Goal: Information Seeking & Learning: Compare options

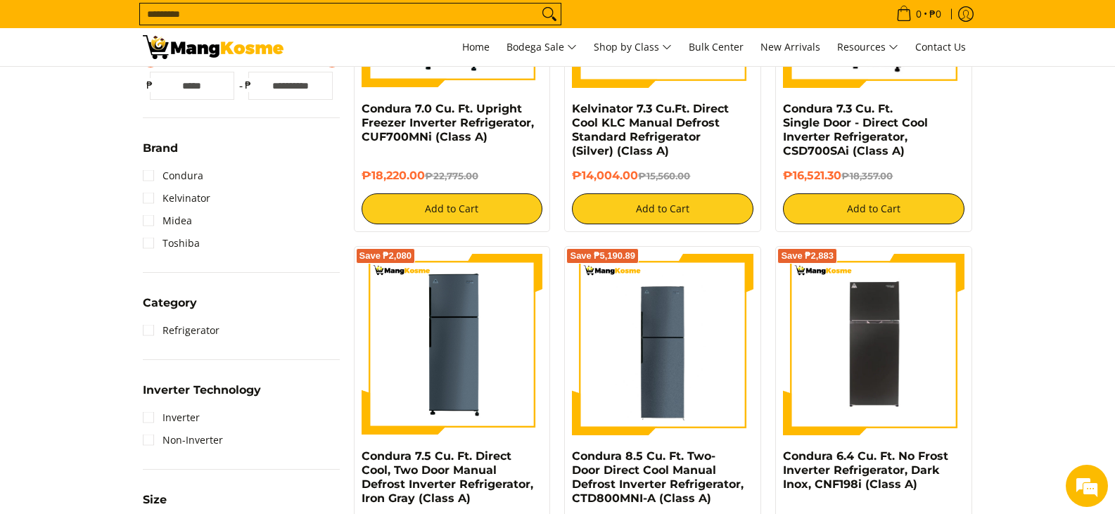
scroll to position [472, 0]
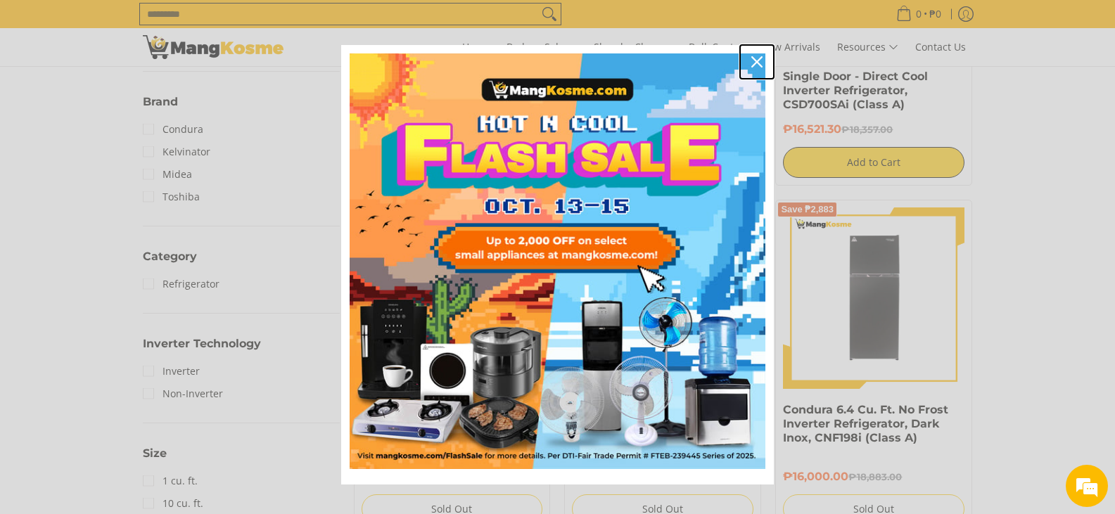
click at [758, 68] on div "Close" at bounding box center [757, 62] width 23 height 23
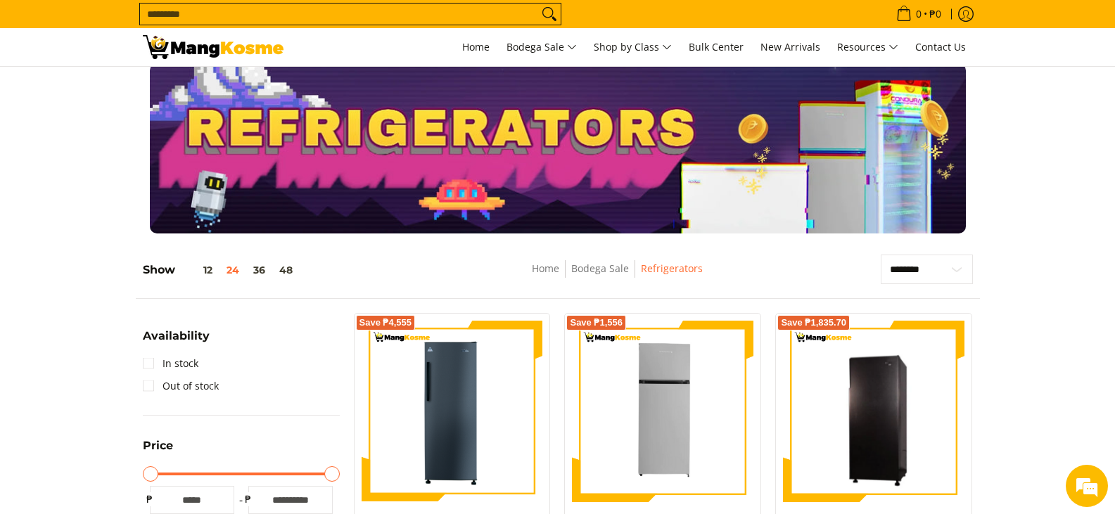
scroll to position [10, 0]
click at [437, 18] on input "Search..." at bounding box center [339, 14] width 398 height 21
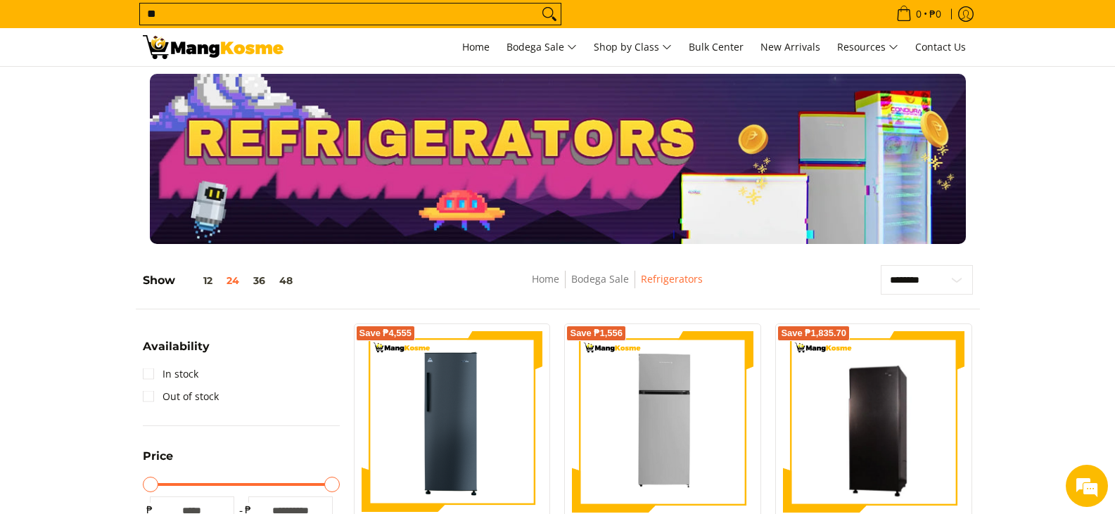
type input "**"
click at [538, 4] on button "Search" at bounding box center [549, 14] width 23 height 21
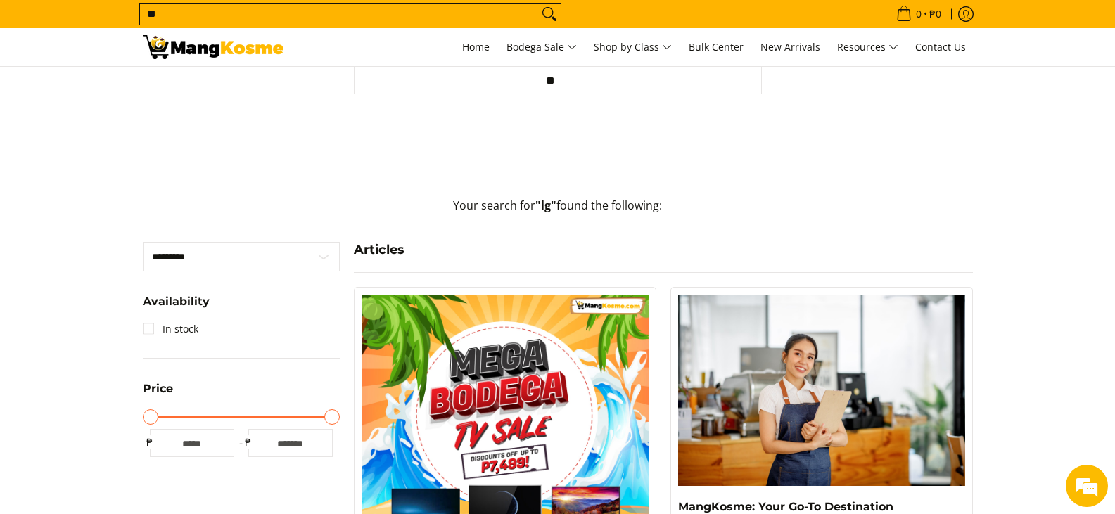
scroll to position [141, 0]
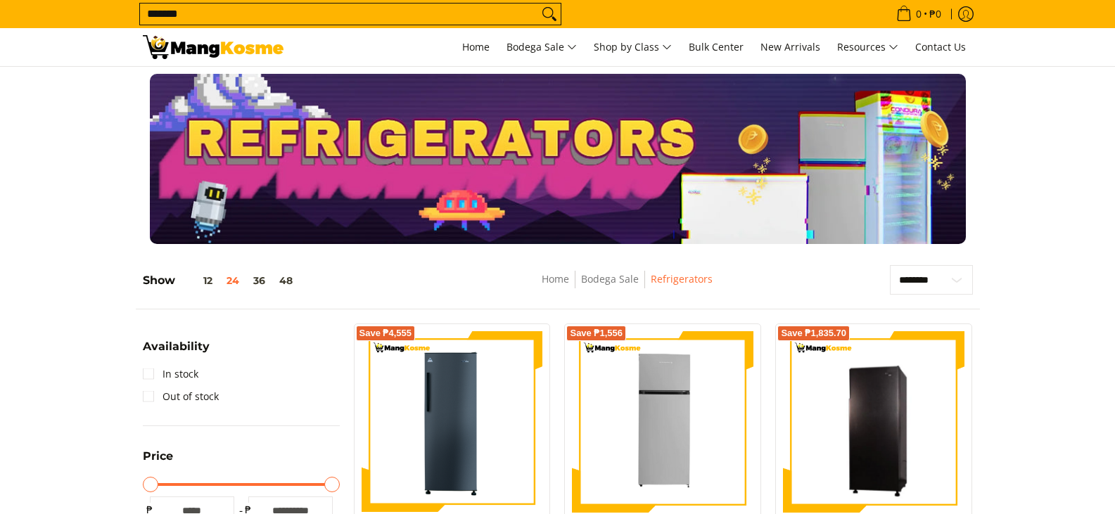
type input "*******"
click at [538, 4] on button "Search" at bounding box center [549, 14] width 23 height 21
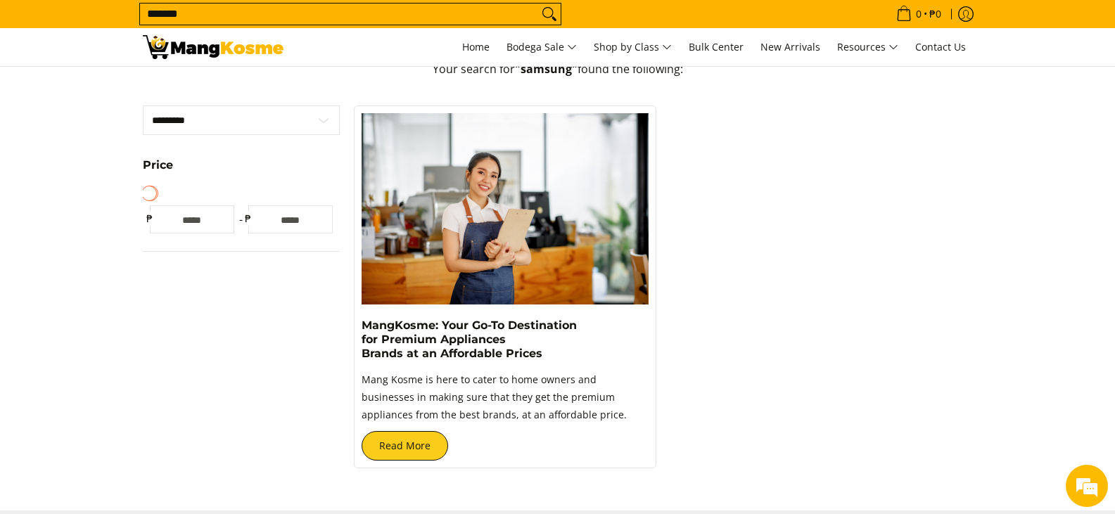
scroll to position [277, 0]
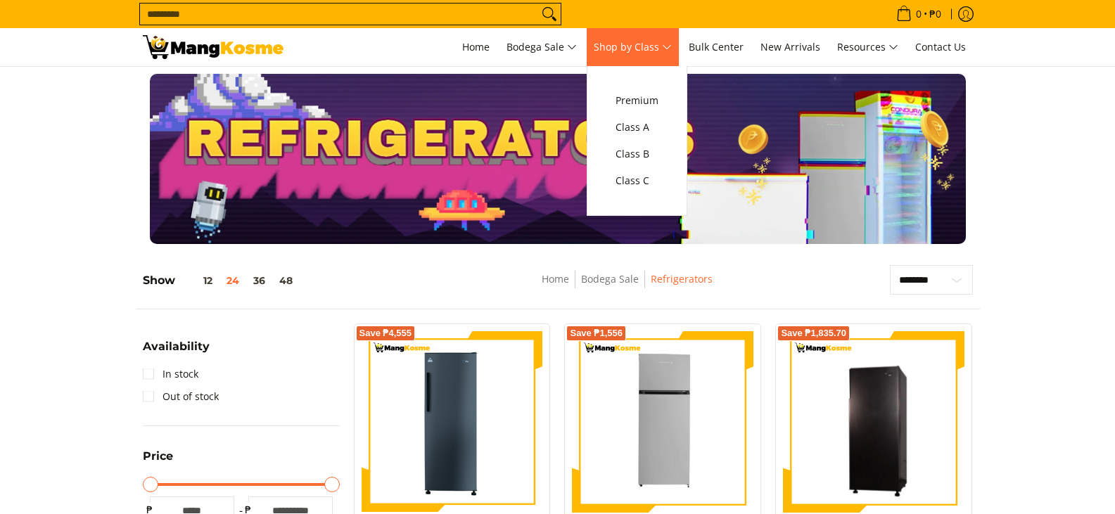
drag, startPoint x: 0, startPoint y: 0, endPoint x: 628, endPoint y: 48, distance: 629.6
click at [628, 48] on span "Shop by Class" at bounding box center [633, 48] width 78 height 18
click at [652, 182] on span "Class C" at bounding box center [637, 181] width 43 height 18
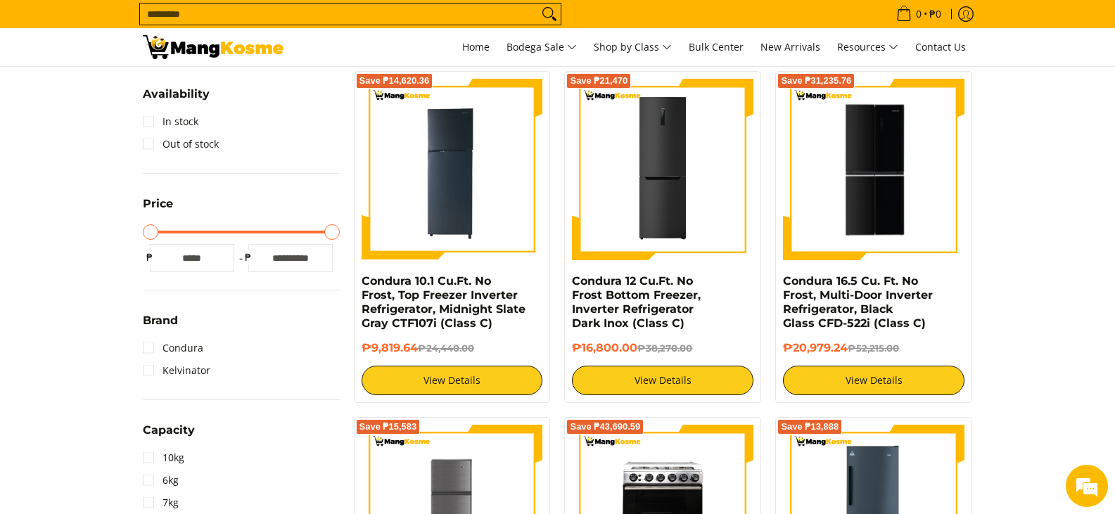
scroll to position [253, 0]
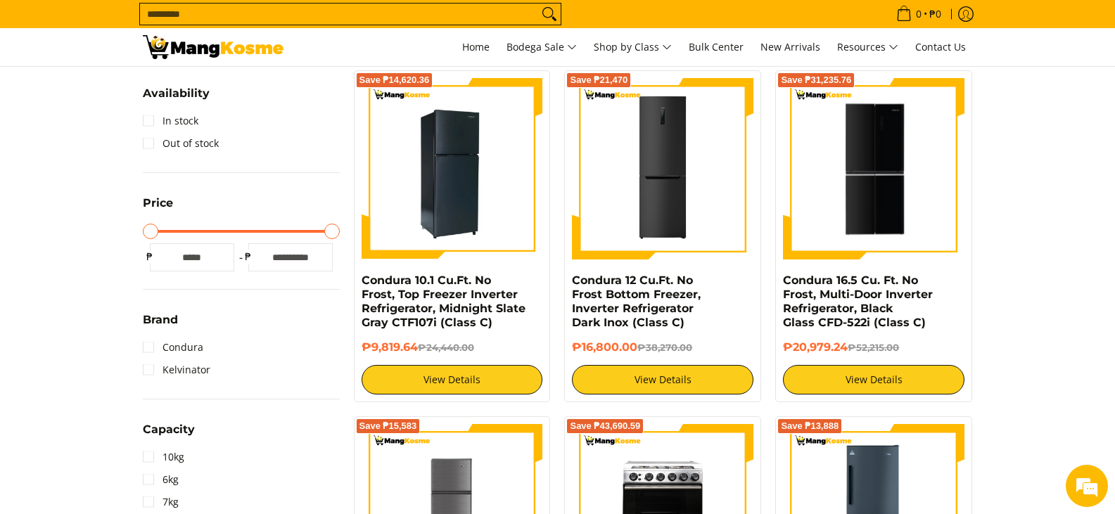
click at [498, 252] on img at bounding box center [453, 169] width 182 height 182
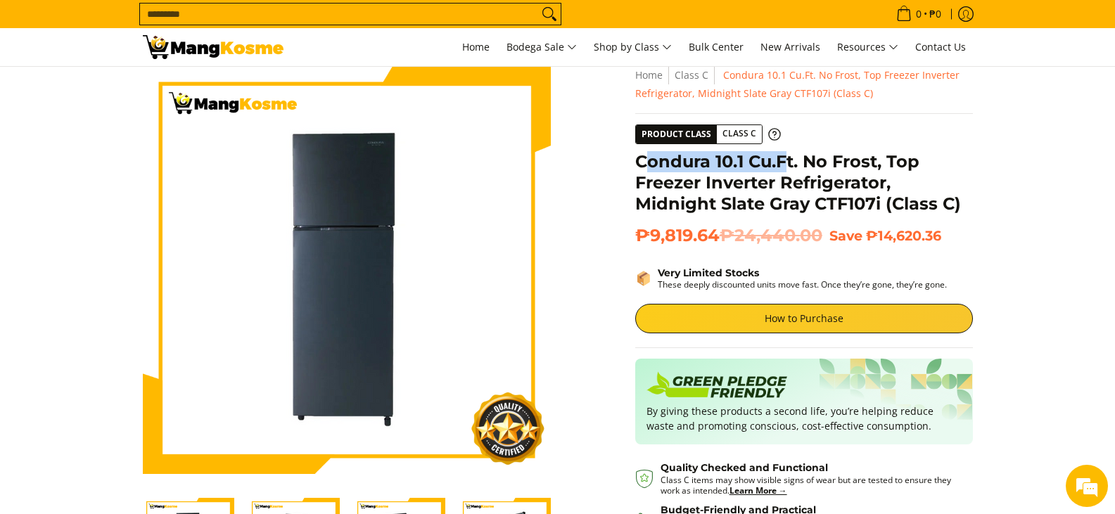
drag, startPoint x: 643, startPoint y: 160, endPoint x: 787, endPoint y: 155, distance: 144.4
click at [787, 155] on h1 "Condura 10.1 Cu.Ft. No Frost, Top Freezer Inverter Refrigerator, Midnight Slate…" at bounding box center [804, 182] width 338 height 63
drag, startPoint x: 636, startPoint y: 160, endPoint x: 797, endPoint y: 162, distance: 160.5
click at [797, 162] on h1 "Condura 10.1 Cu.Ft. No Frost, Top Freezer Inverter Refrigerator, Midnight Slate…" at bounding box center [804, 182] width 338 height 63
copy h1 "Condura 10.1 Cu.Ft"
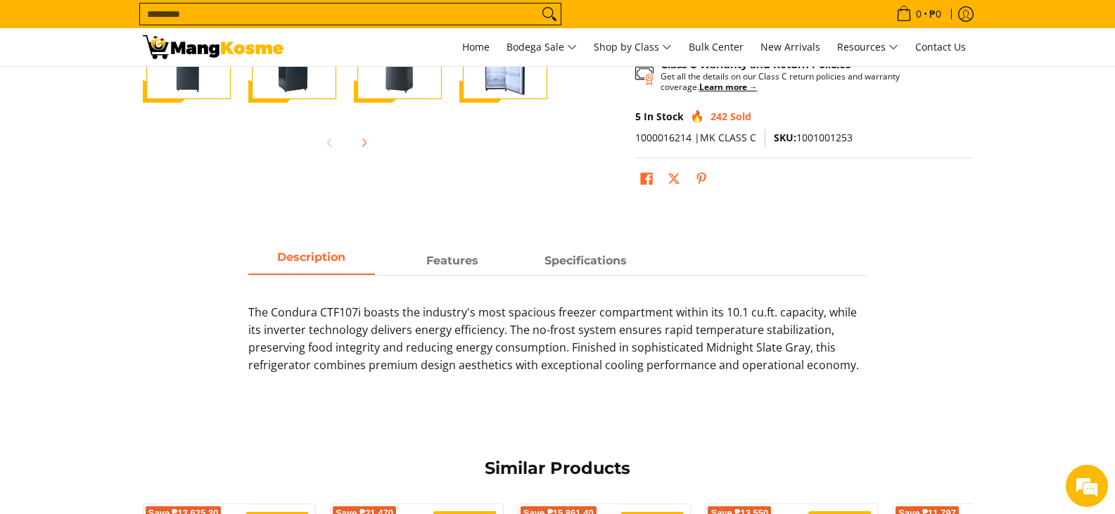
scroll to position [517, 0]
click at [596, 260] on strong "Specifications" at bounding box center [586, 256] width 82 height 13
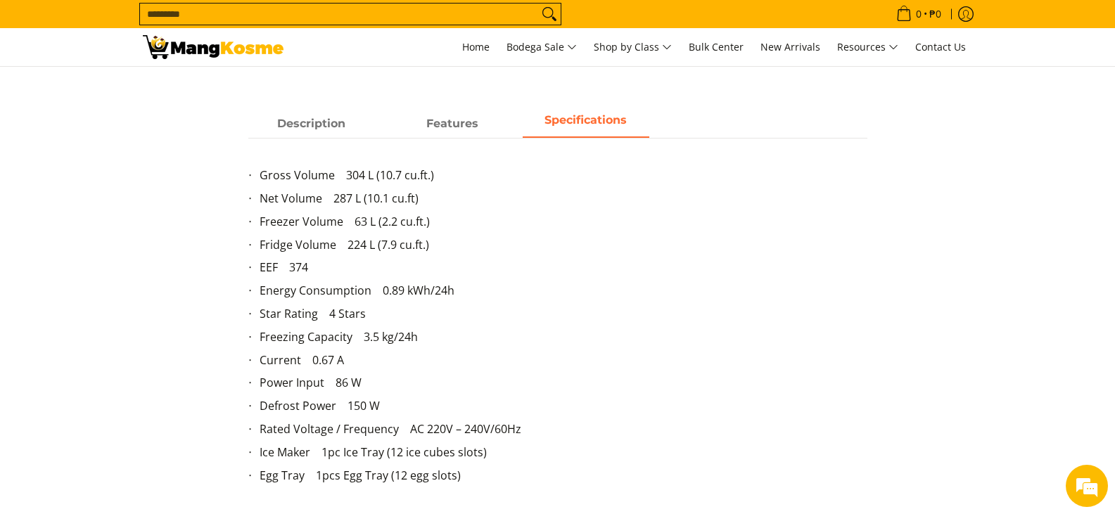
scroll to position [650, 0]
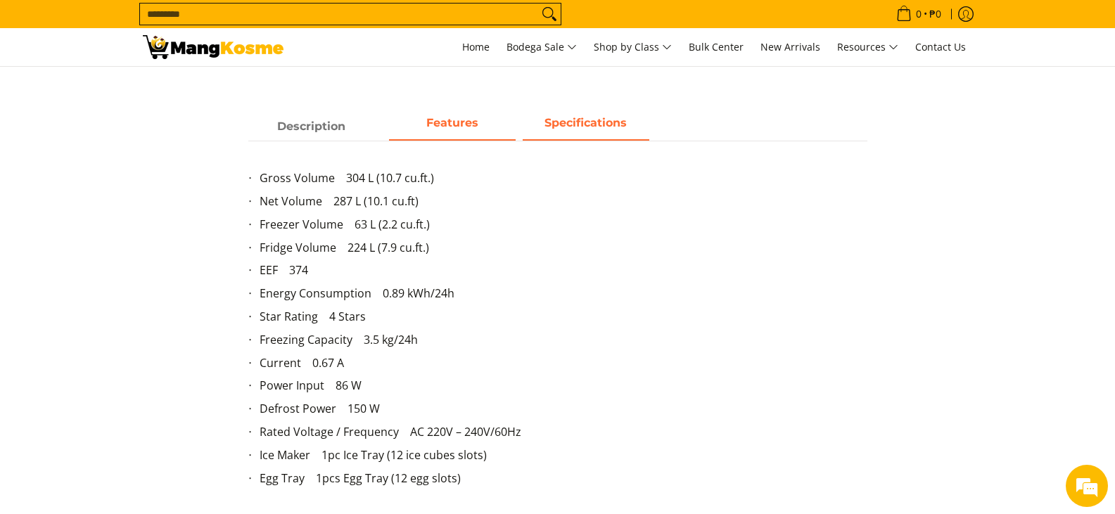
click at [457, 141] on link "Features" at bounding box center [452, 127] width 127 height 27
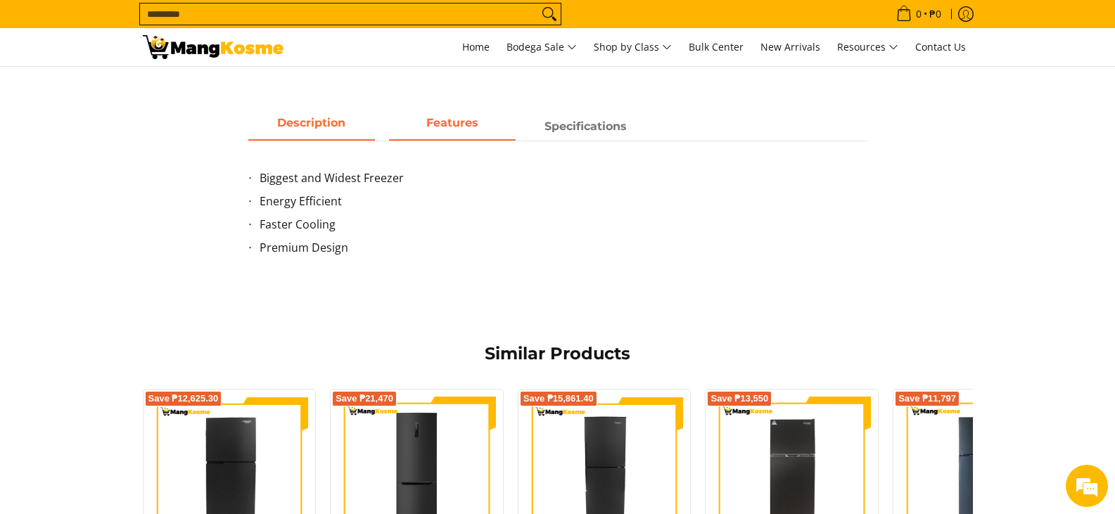
click at [343, 122] on span "Description" at bounding box center [311, 126] width 127 height 25
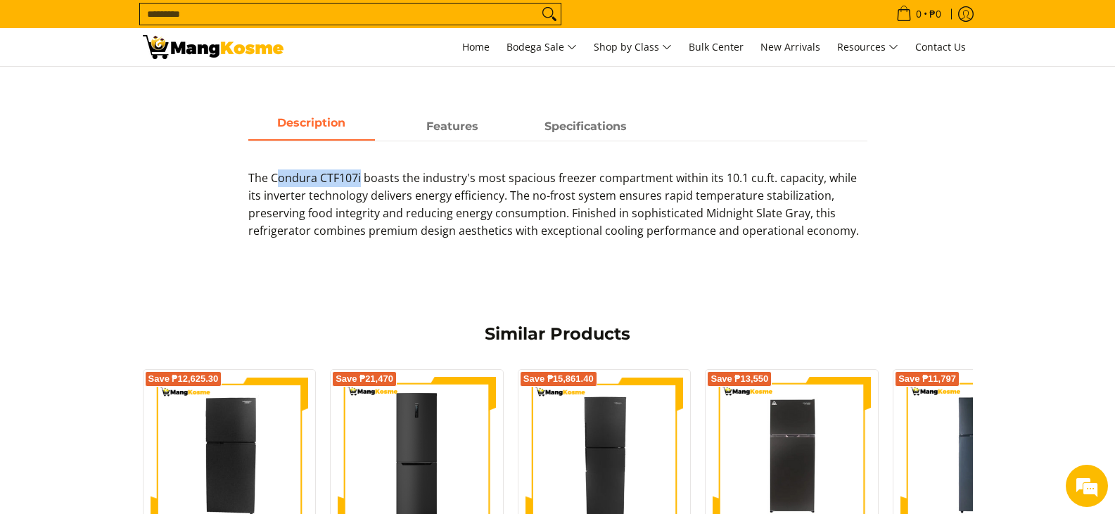
drag, startPoint x: 359, startPoint y: 176, endPoint x: 274, endPoint y: 175, distance: 84.5
click at [274, 175] on p "The Condura CTF107i boasts the industry's most spacious freezer compartment wit…" at bounding box center [557, 212] width 619 height 84
copy p "ondura CTF107i"
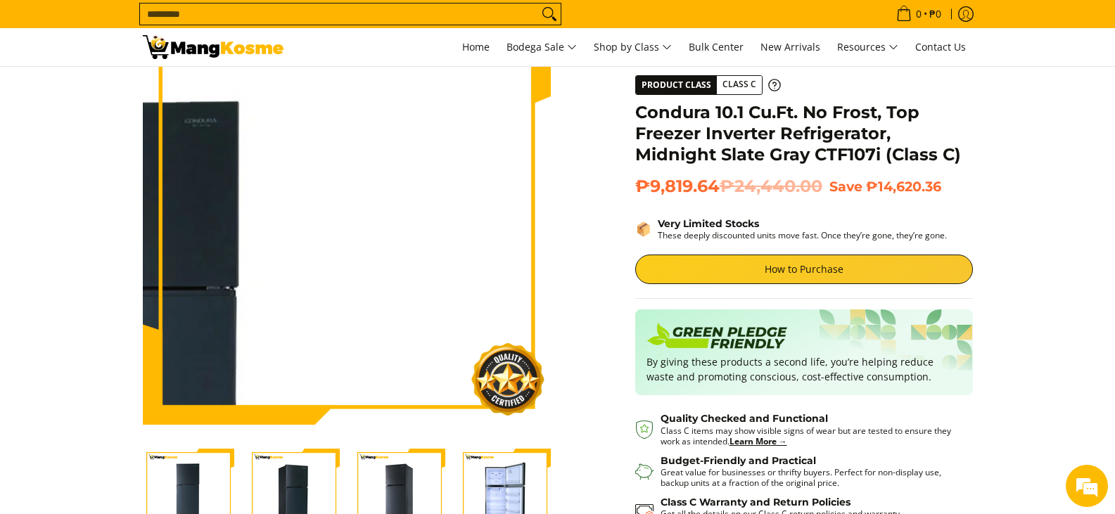
scroll to position [0, 0]
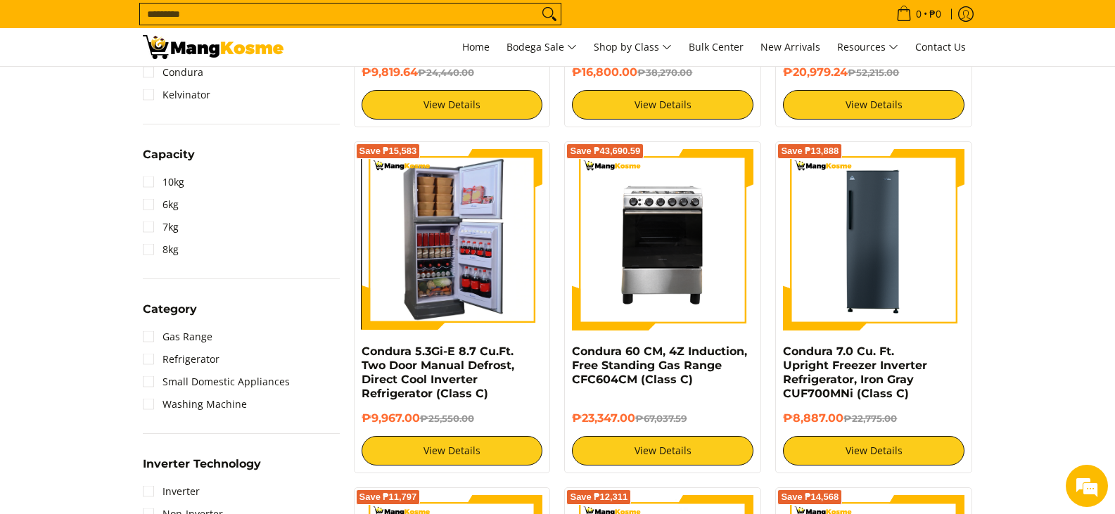
drag, startPoint x: 0, startPoint y: 0, endPoint x: 508, endPoint y: 195, distance: 544.2
click at [508, 195] on img at bounding box center [453, 239] width 182 height 181
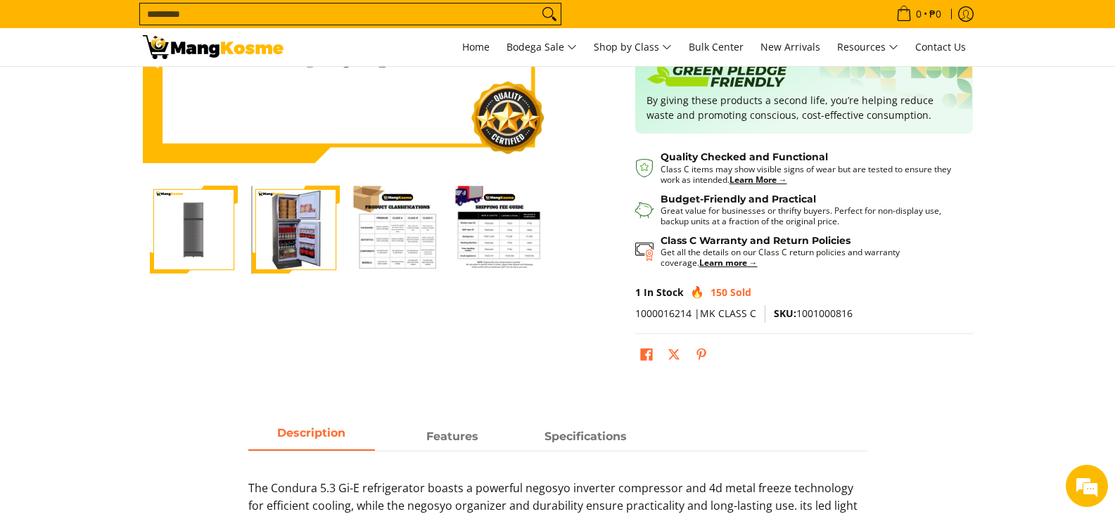
scroll to position [476, 0]
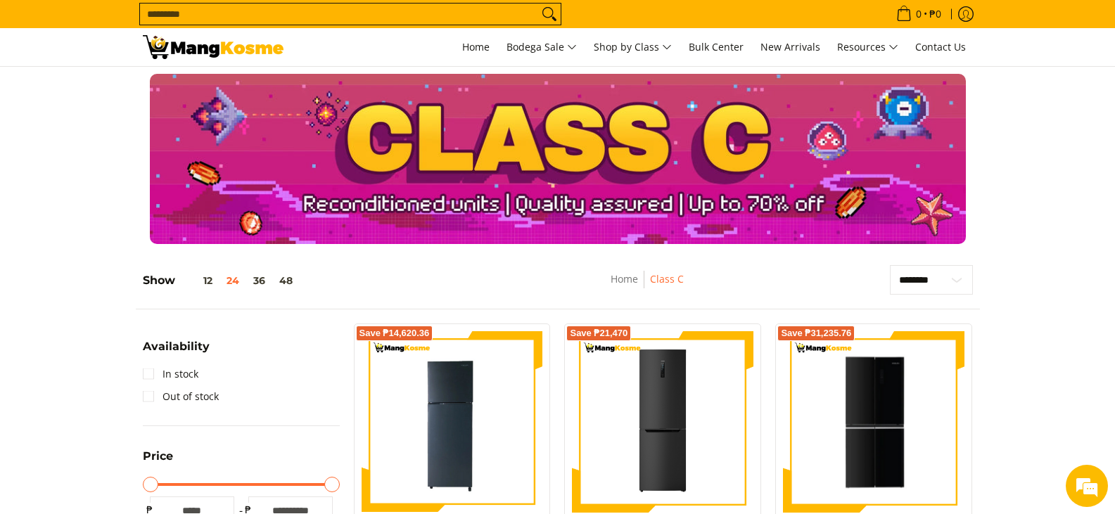
click at [876, 346] on img at bounding box center [874, 422] width 182 height 177
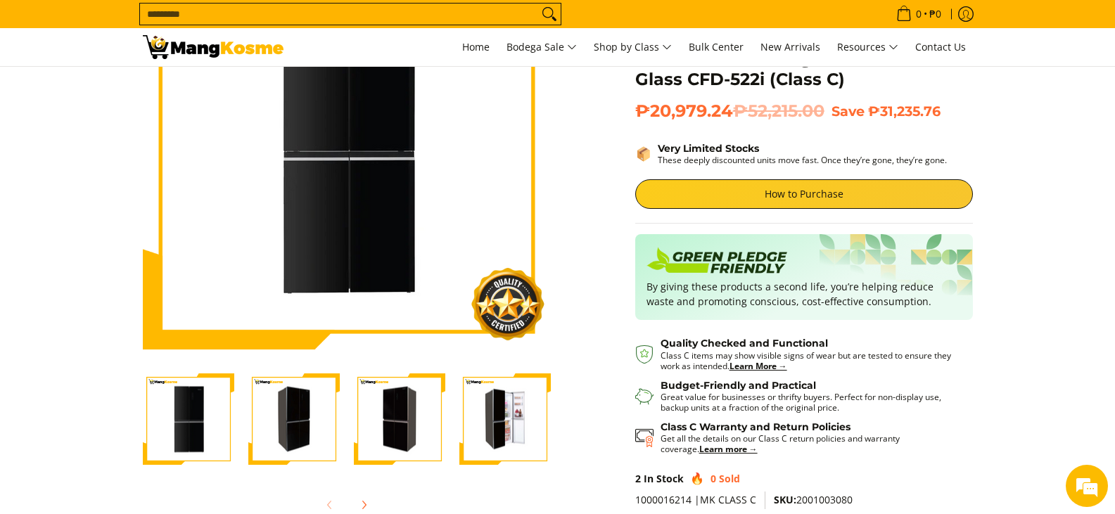
click at [503, 446] on img "Condura 16.5 Cu. Ft. No Frost, Multi-Door Inverter Refrigerator, Black Glass CF…" at bounding box center [505, 419] width 91 height 89
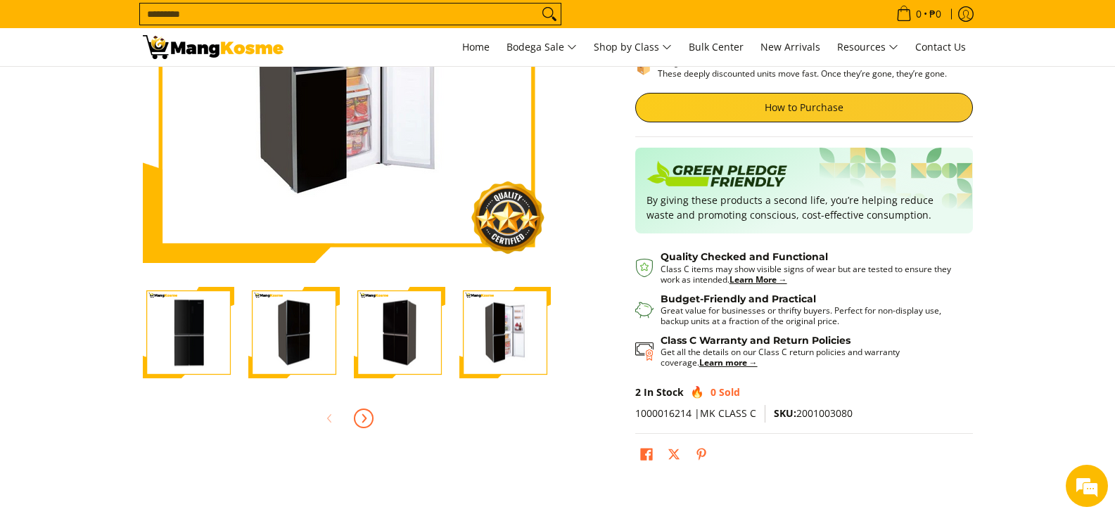
click at [367, 420] on icon "Next" at bounding box center [363, 418] width 11 height 11
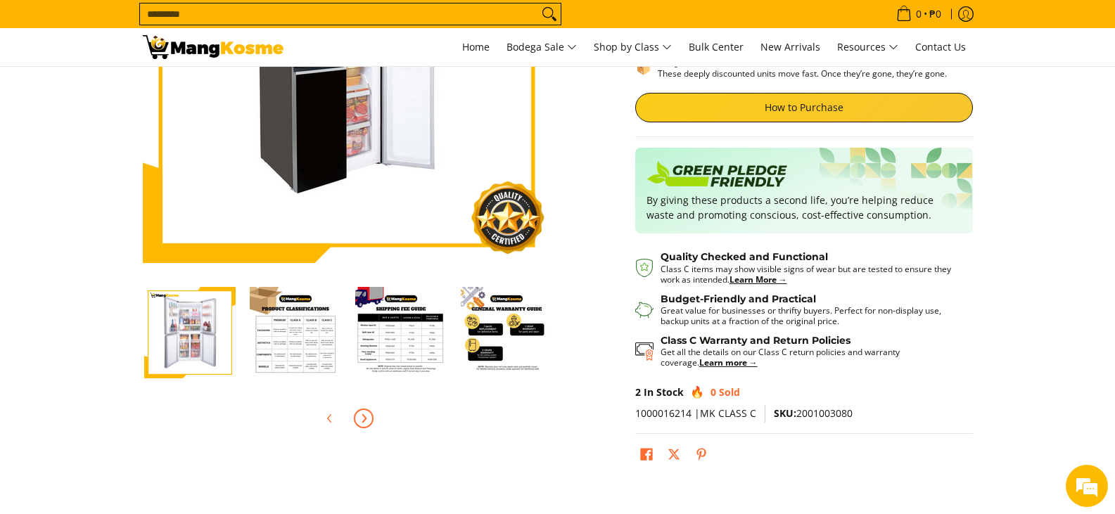
scroll to position [0, 422]
click at [326, 348] on img "Condura 16.5 Cu. Ft. No Frost, Multi-Door Inverter Refrigerator, Black Glass CF…" at bounding box center [293, 332] width 91 height 91
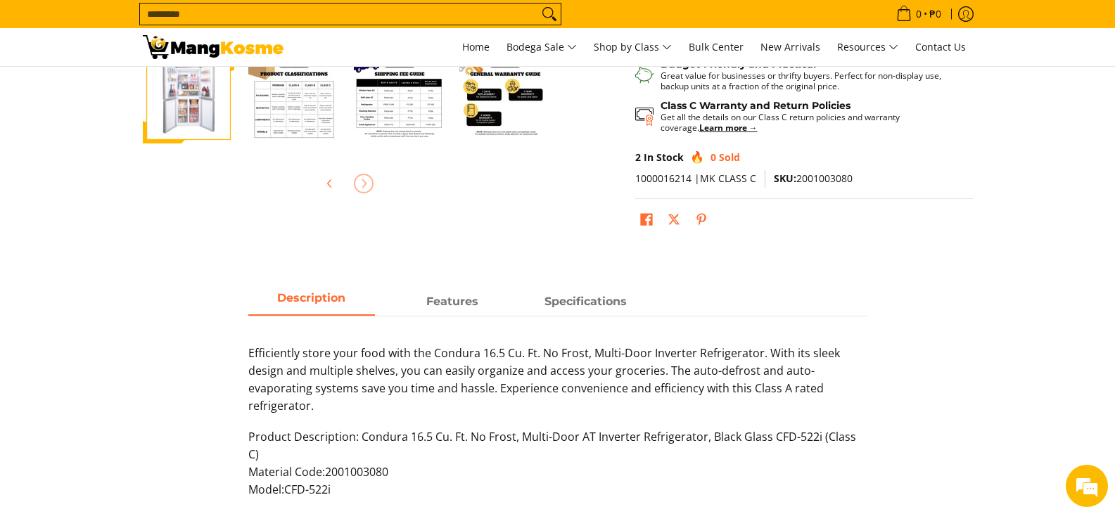
scroll to position [474, 0]
click at [567, 303] on strong "Specifications" at bounding box center [586, 298] width 82 height 13
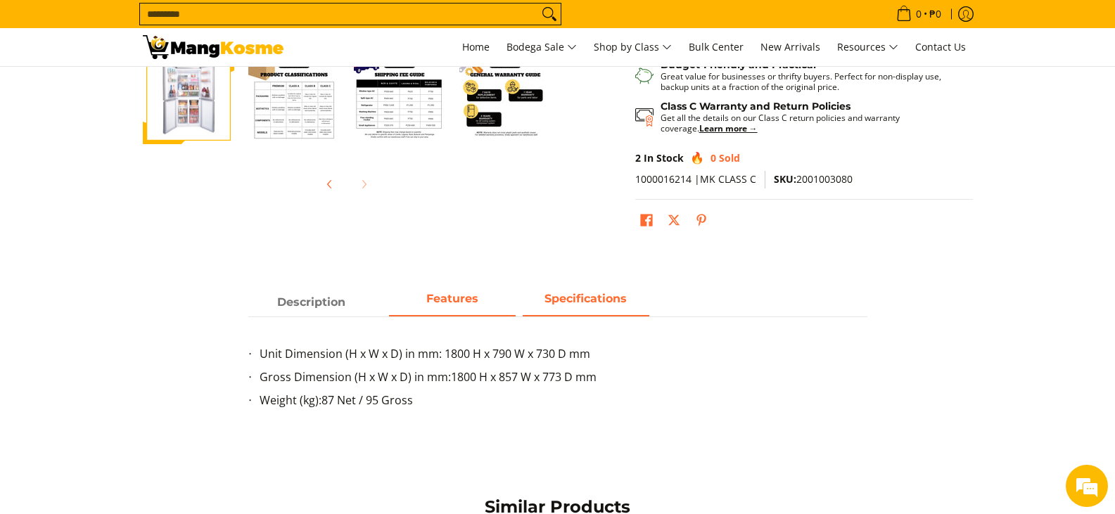
click at [475, 292] on strong "Features" at bounding box center [452, 298] width 52 height 13
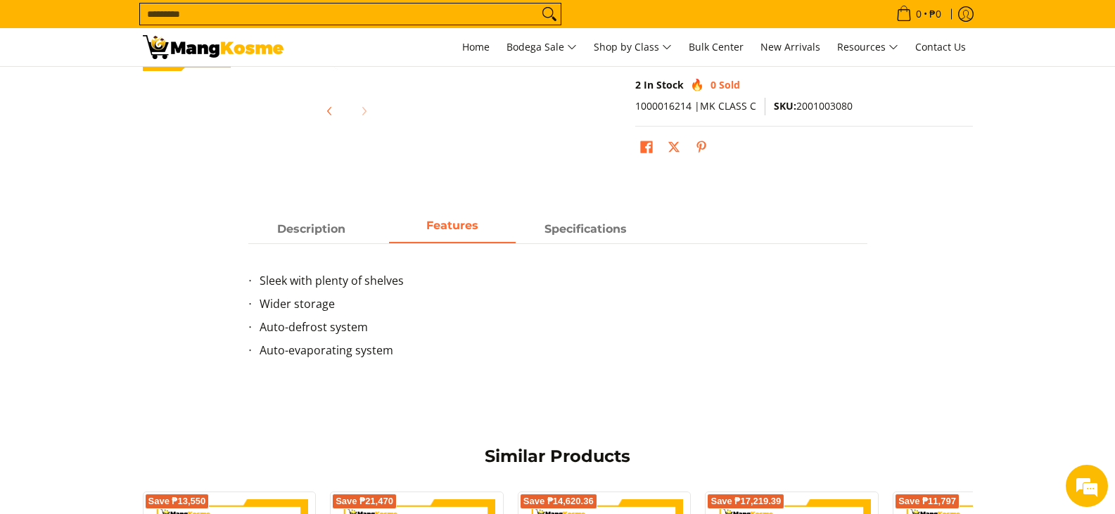
scroll to position [548, 0]
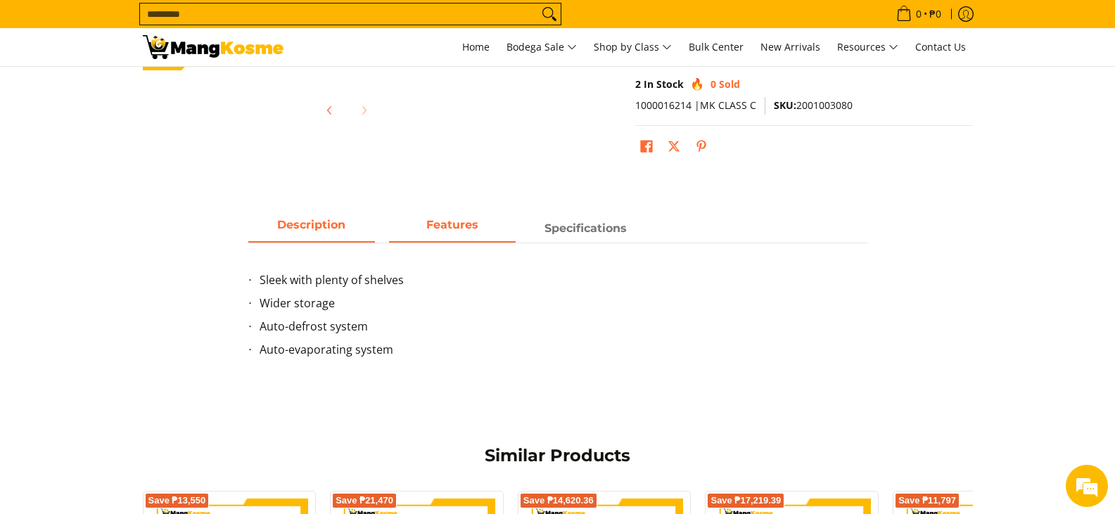
click at [316, 218] on span "Description" at bounding box center [311, 228] width 127 height 25
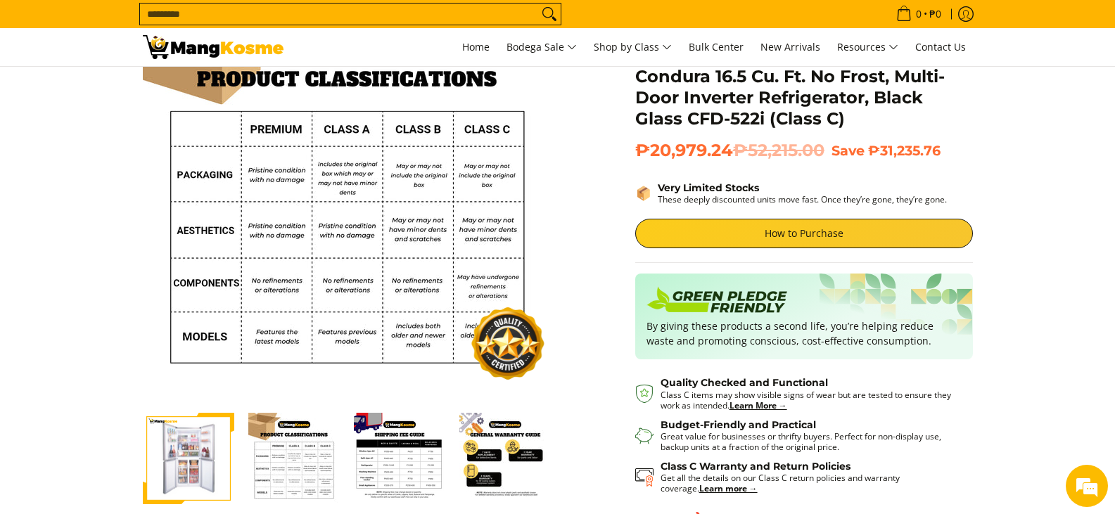
scroll to position [0, 0]
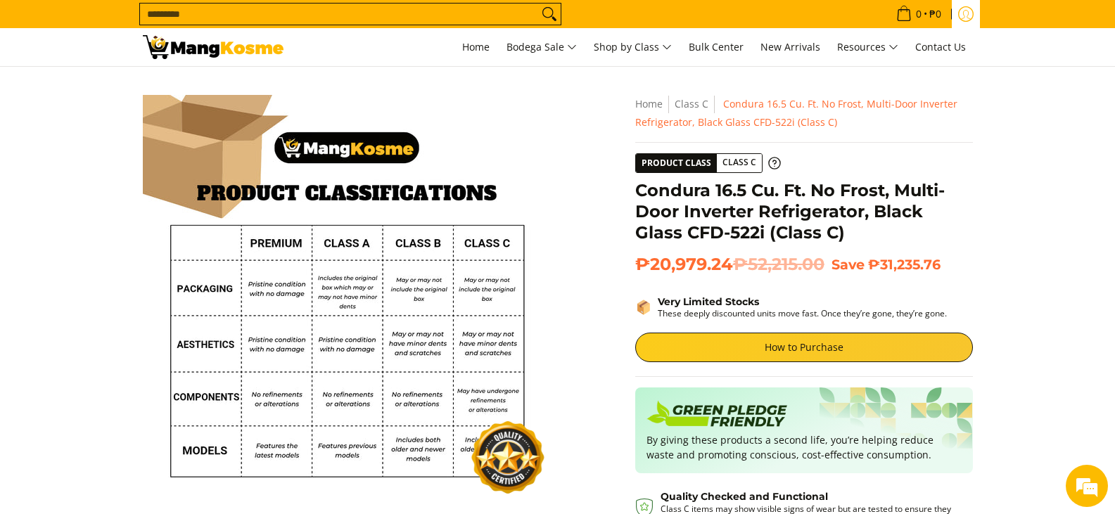
click at [970, 24] on link "Log in" at bounding box center [966, 14] width 28 height 28
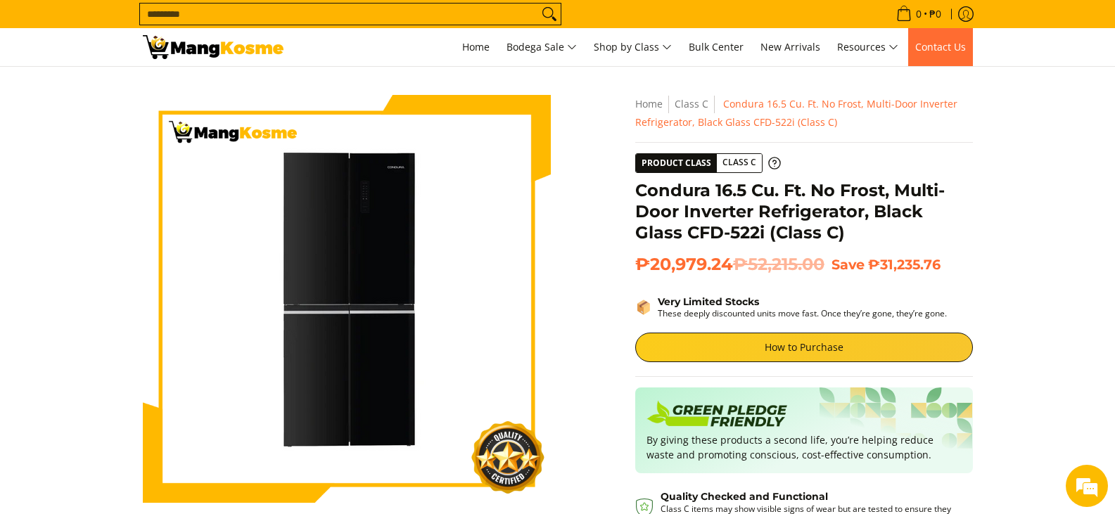
click at [942, 51] on span "Contact Us" at bounding box center [941, 46] width 51 height 13
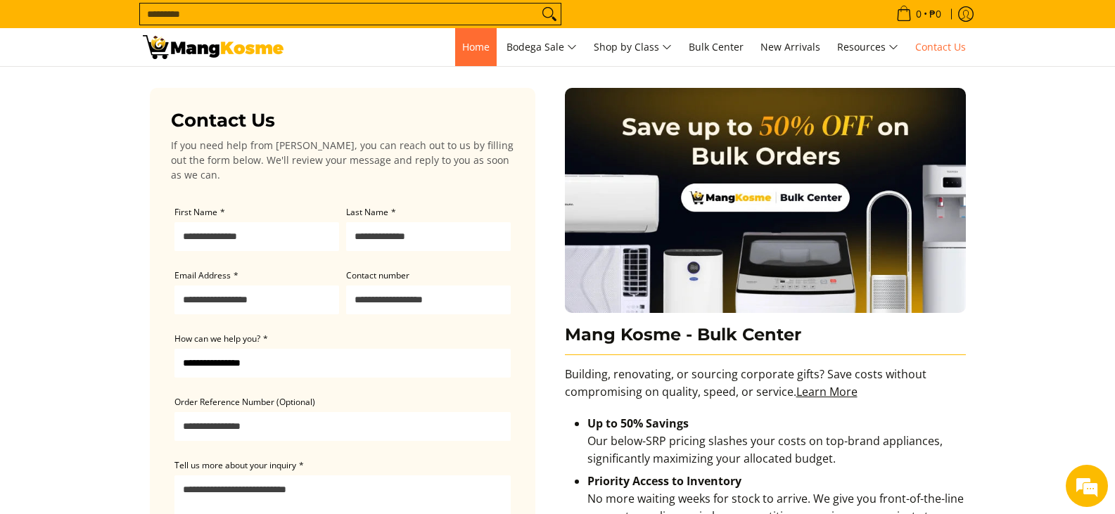
click at [464, 55] on link "Home" at bounding box center [476, 47] width 42 height 38
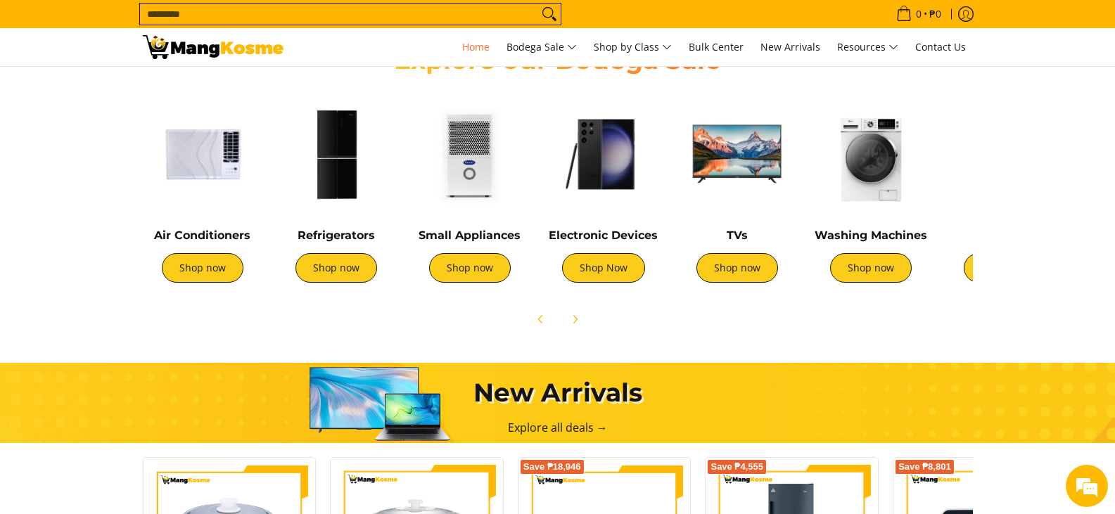
scroll to position [519, 0]
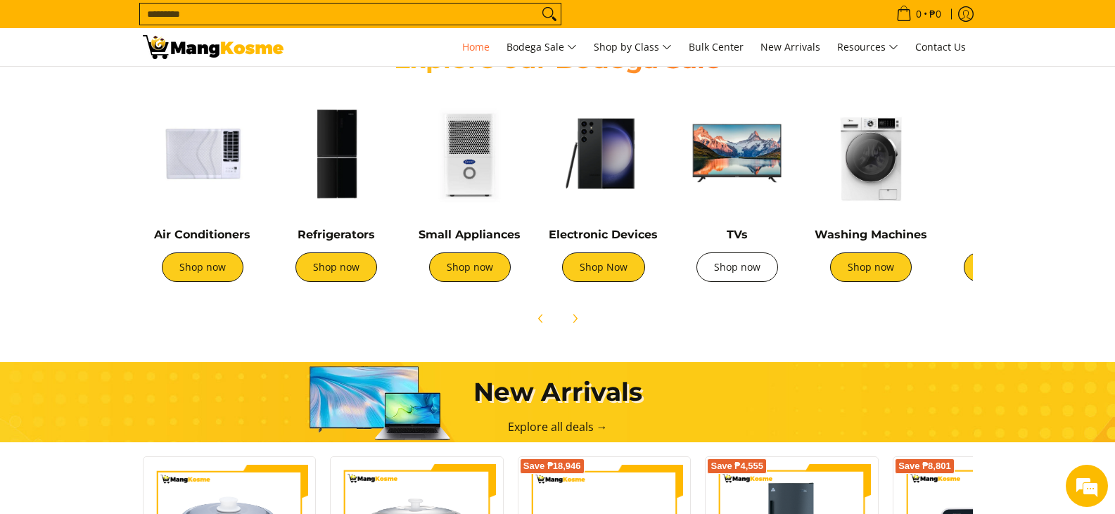
click at [730, 263] on link "Shop now" at bounding box center [738, 268] width 82 height 30
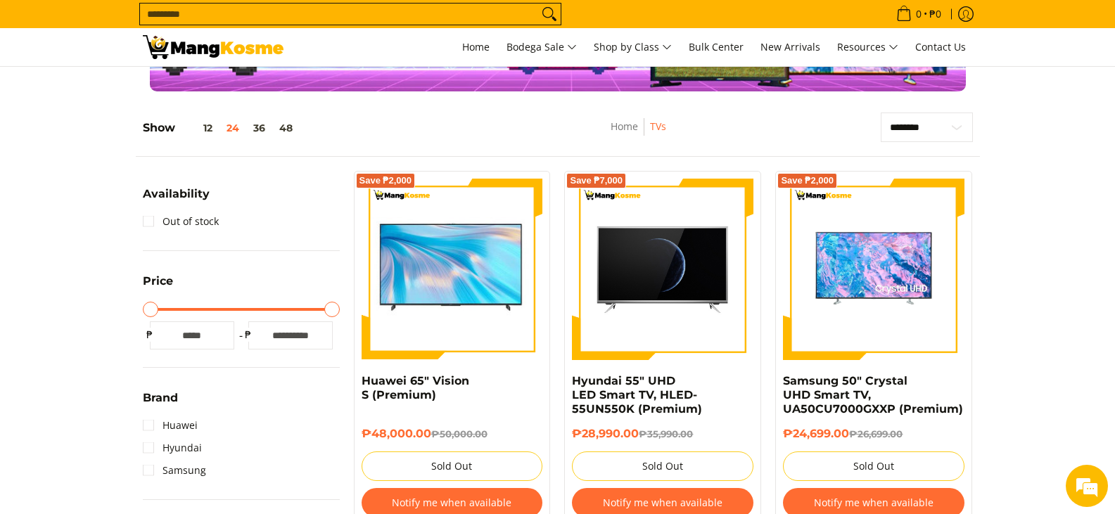
scroll to position [6, 0]
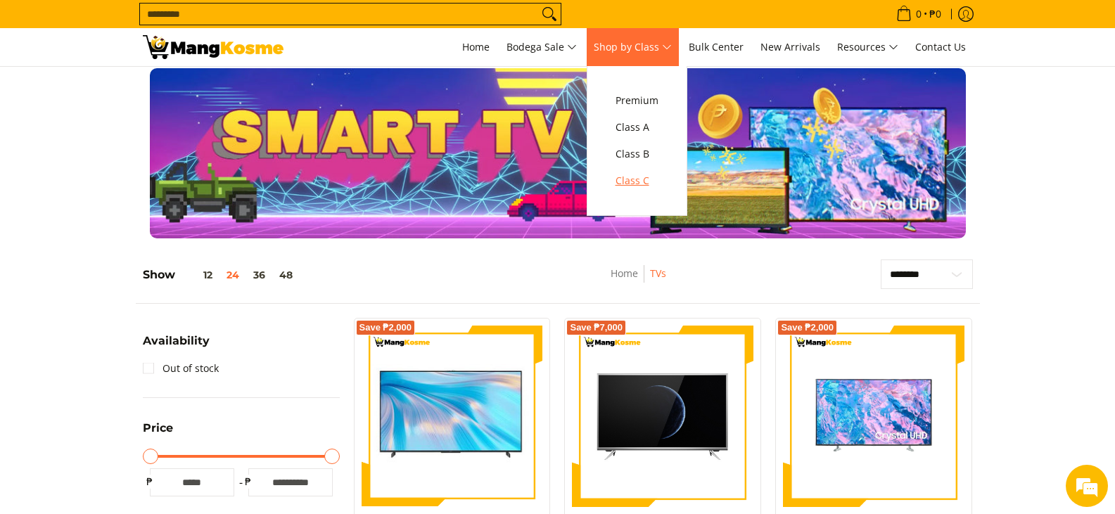
click at [654, 186] on span "Class C" at bounding box center [637, 181] width 43 height 18
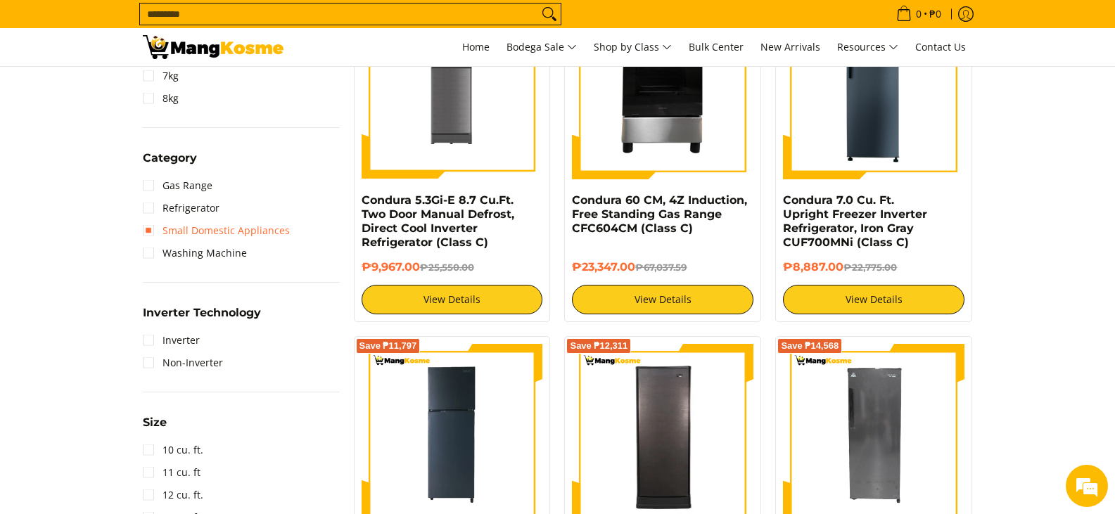
click at [240, 229] on link "Small Domestic Appliances" at bounding box center [216, 231] width 147 height 23
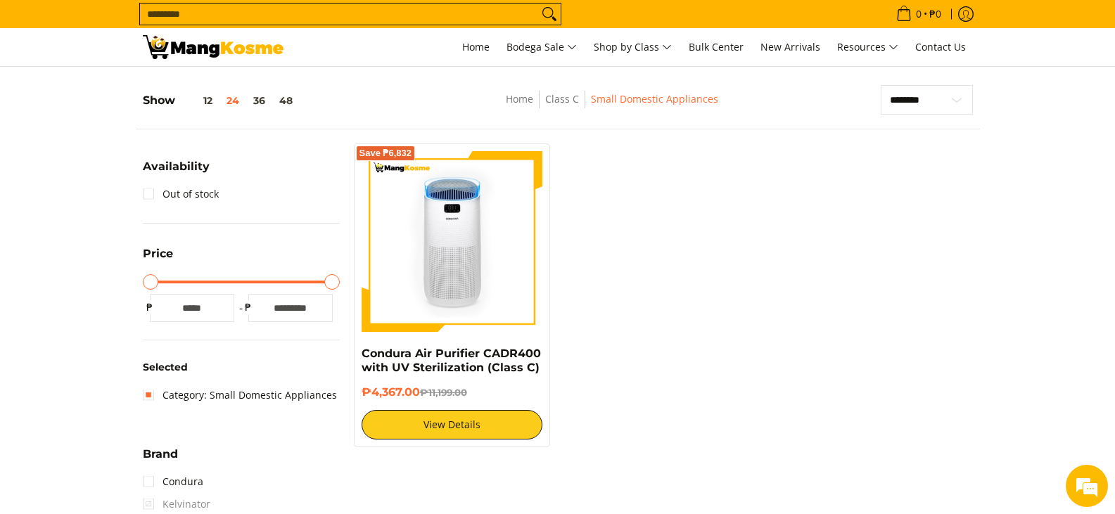
scroll to position [1, 0]
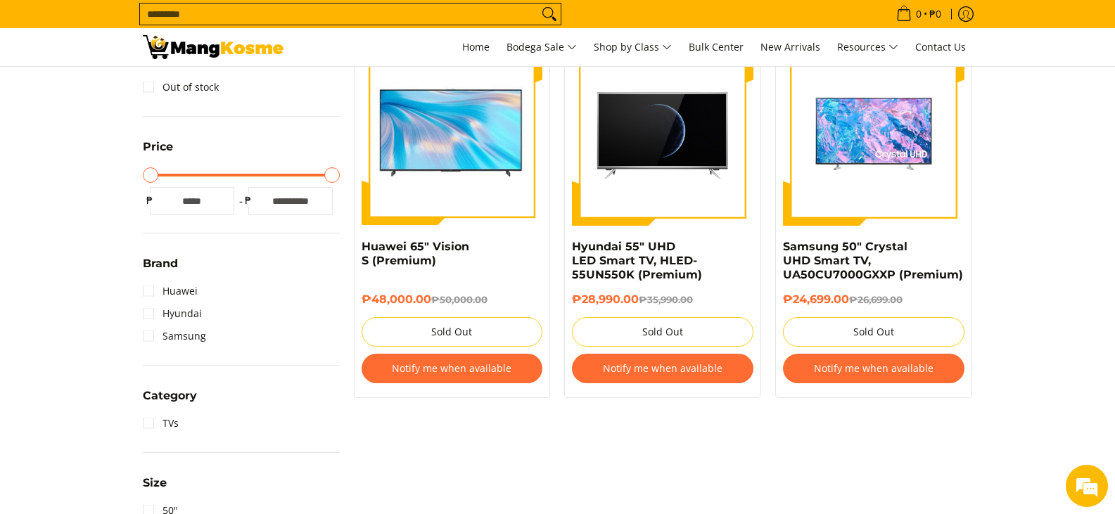
scroll to position [486, 0]
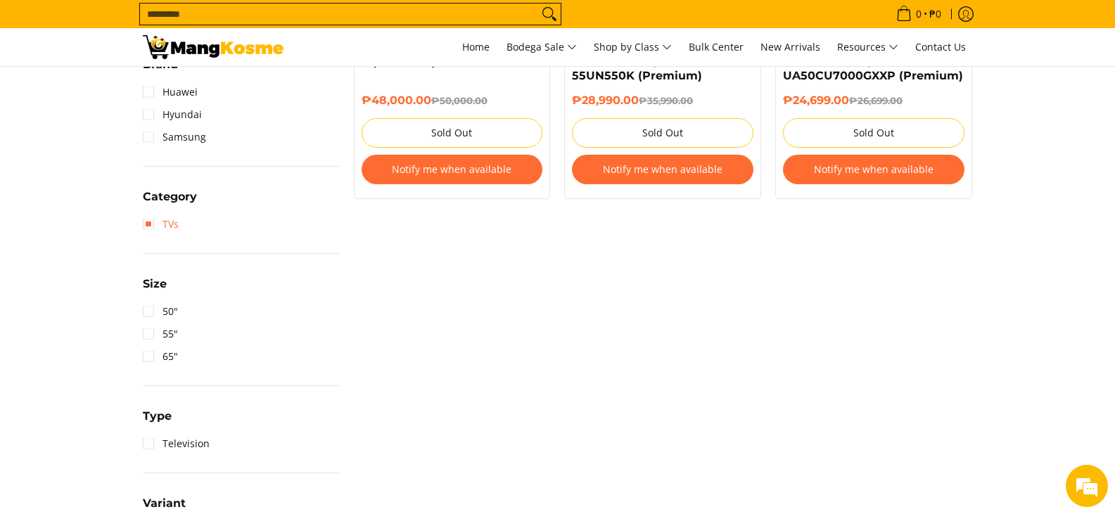
click at [151, 232] on link "TVs" at bounding box center [161, 224] width 36 height 23
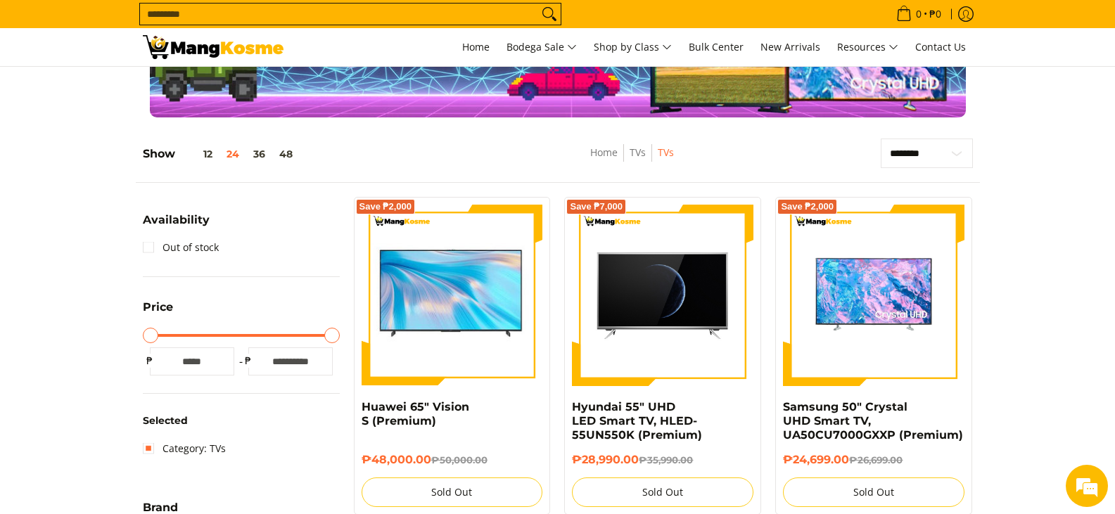
scroll to position [127, 0]
click at [921, 165] on select "**********" at bounding box center [927, 153] width 92 height 30
select select "**********"
click at [881, 138] on select "**********" at bounding box center [927, 153] width 92 height 30
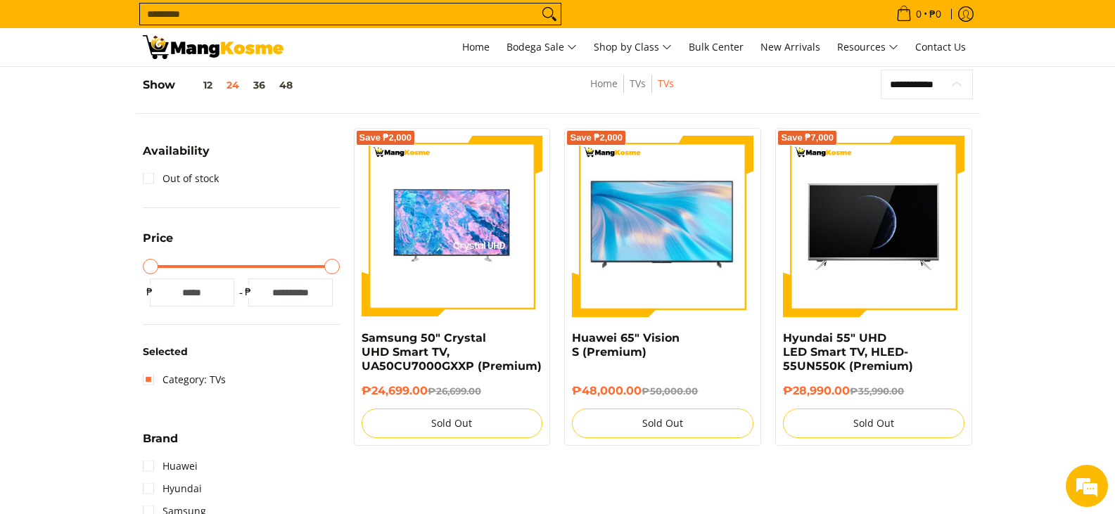
scroll to position [198, 0]
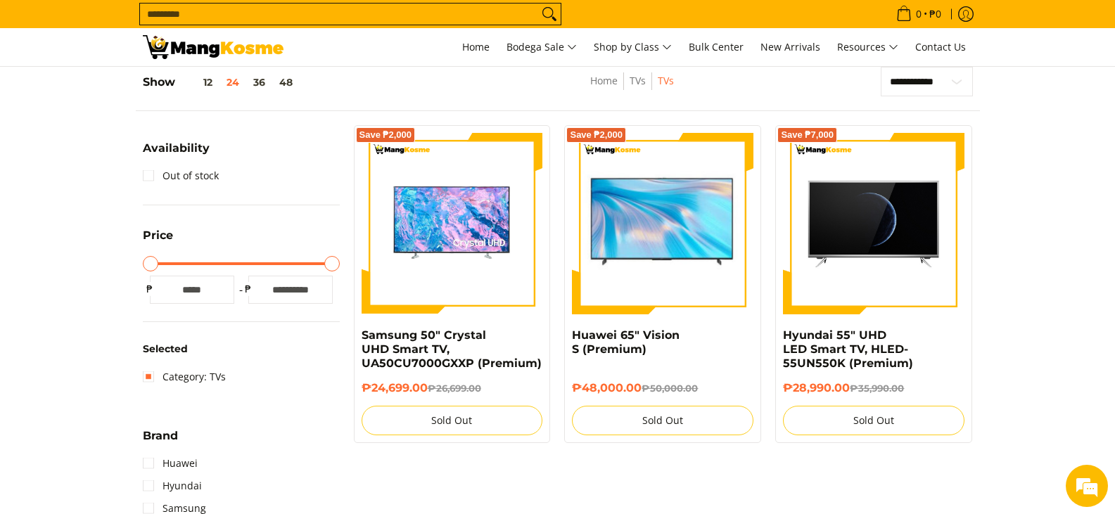
click at [934, 126] on div "Save ₱7,000 Hyundai 55" UHD LED Smart TV, HLED-55UN550K (Premium) ₱28,990.00 ₱3…" at bounding box center [874, 284] width 197 height 318
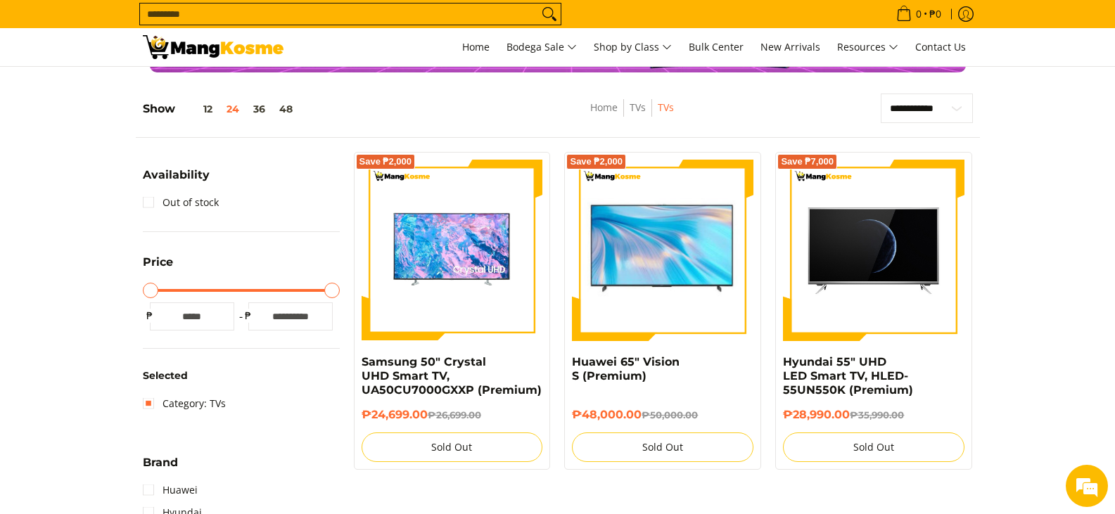
scroll to position [171, 0]
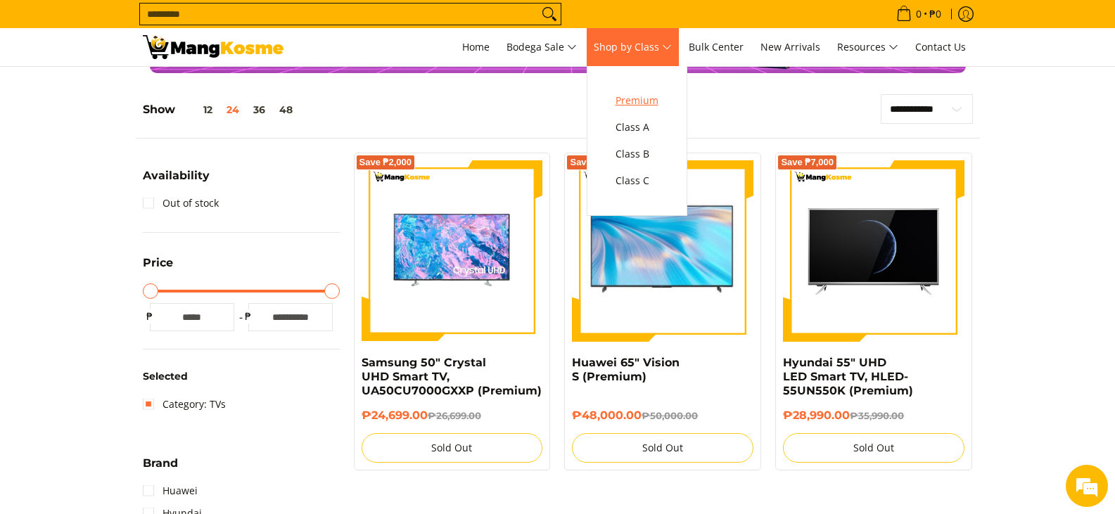
click at [659, 99] on span "Premium" at bounding box center [637, 101] width 43 height 18
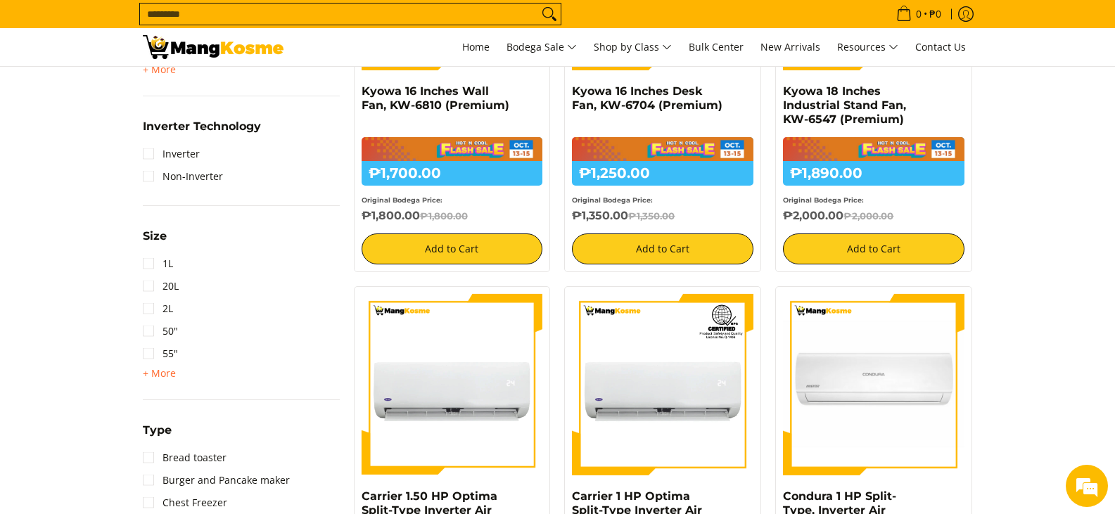
scroll to position [1586, 0]
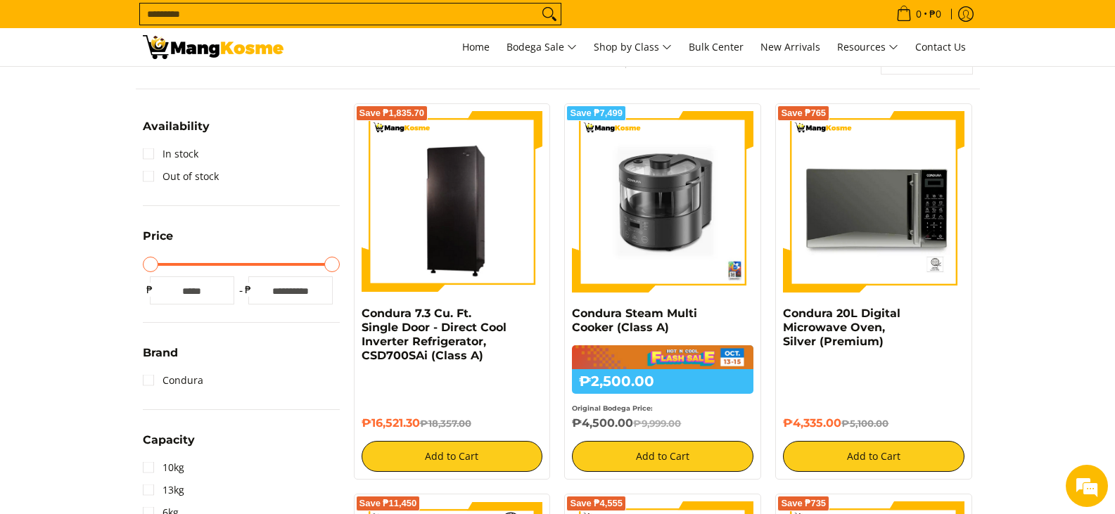
scroll to position [129, 0]
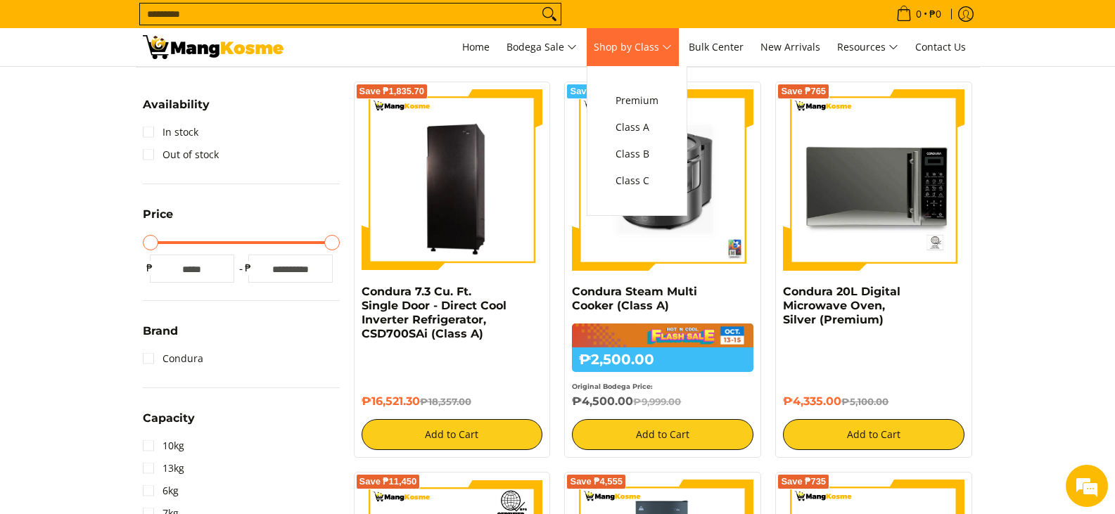
click at [633, 56] on link "Shop by Class" at bounding box center [633, 47] width 92 height 38
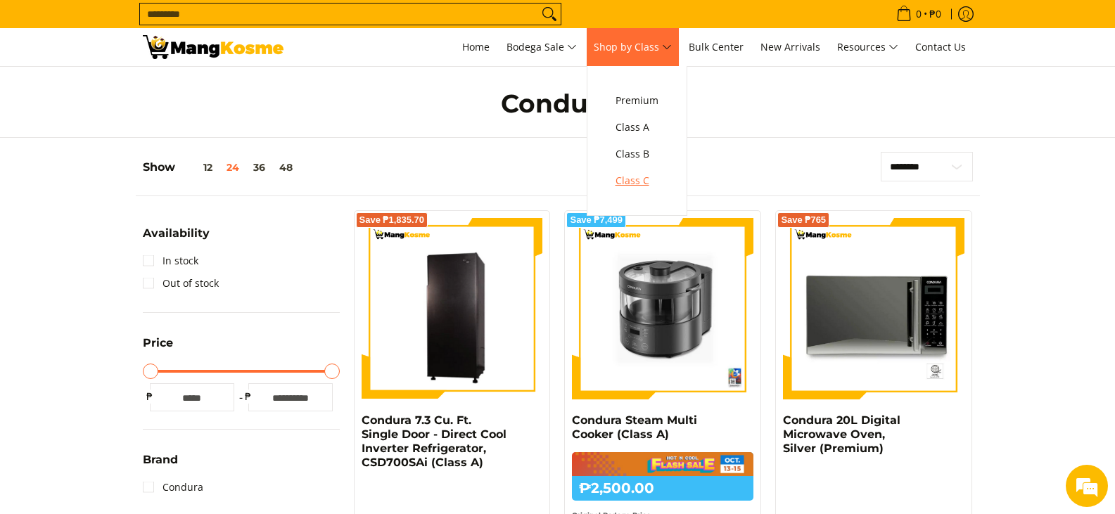
click at [657, 192] on link "Class C" at bounding box center [637, 180] width 57 height 27
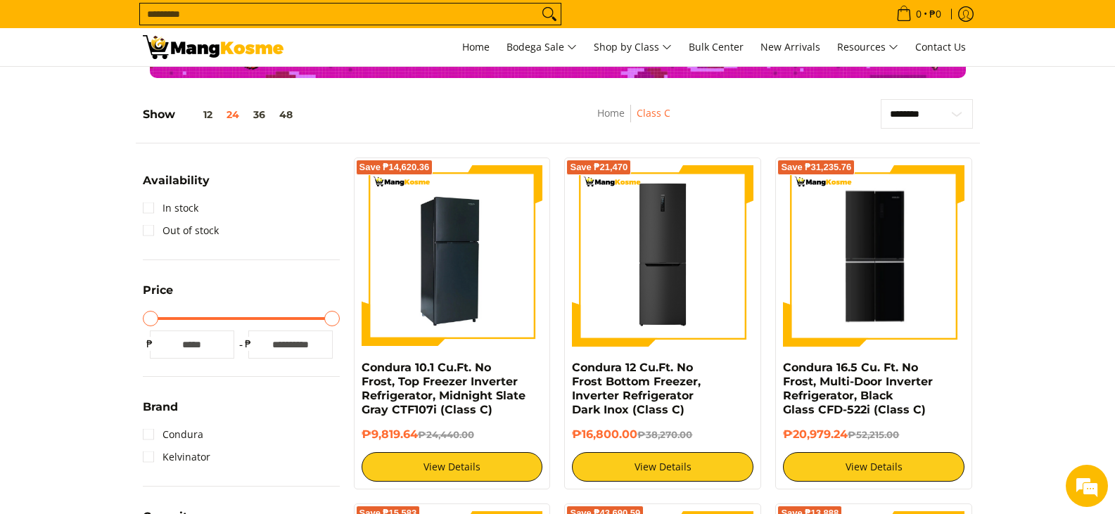
scroll to position [172, 0]
